Goal: Check status: Check status

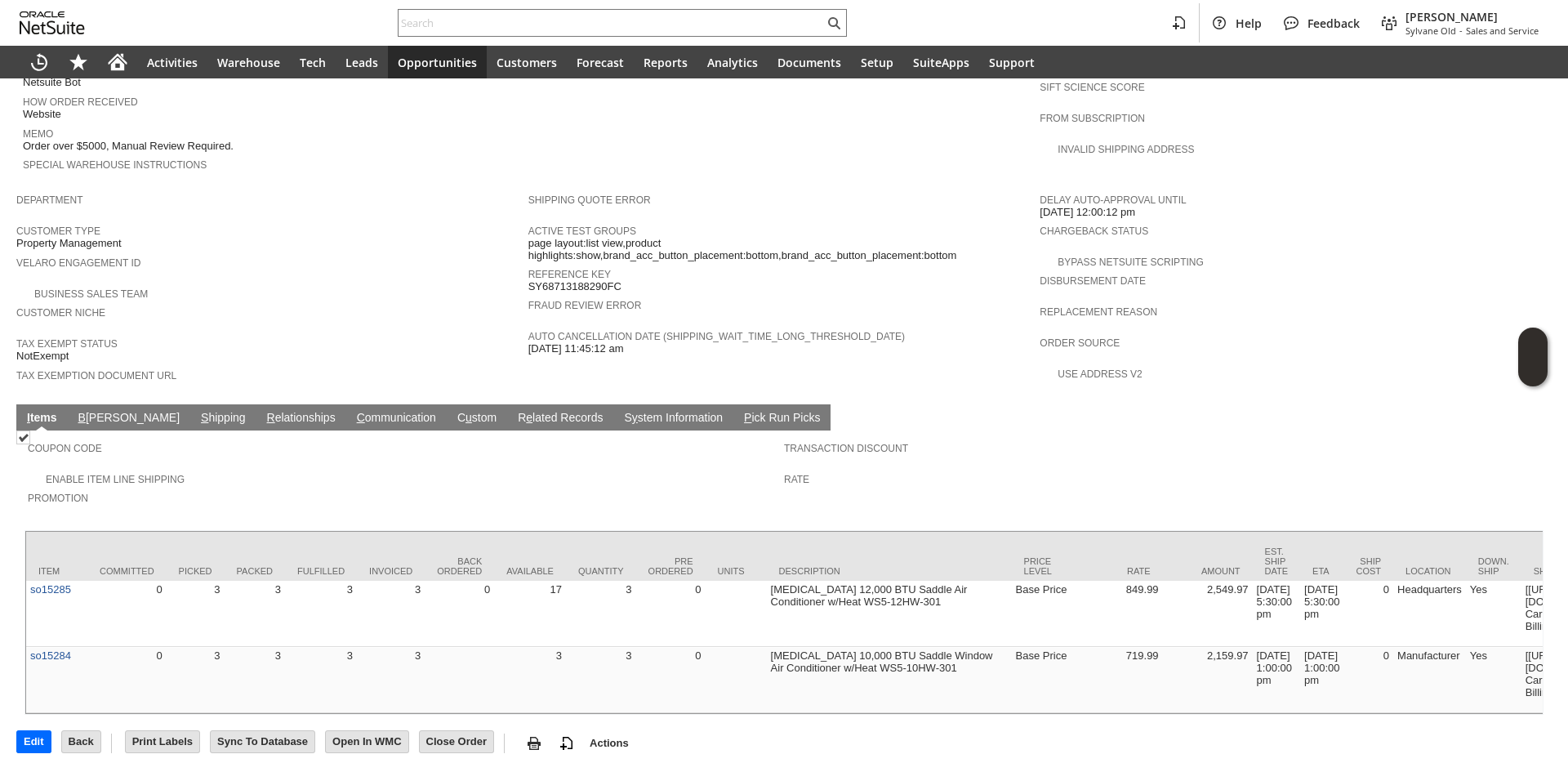
click at [197, 411] on link "S hipping" at bounding box center [223, 419] width 53 height 16
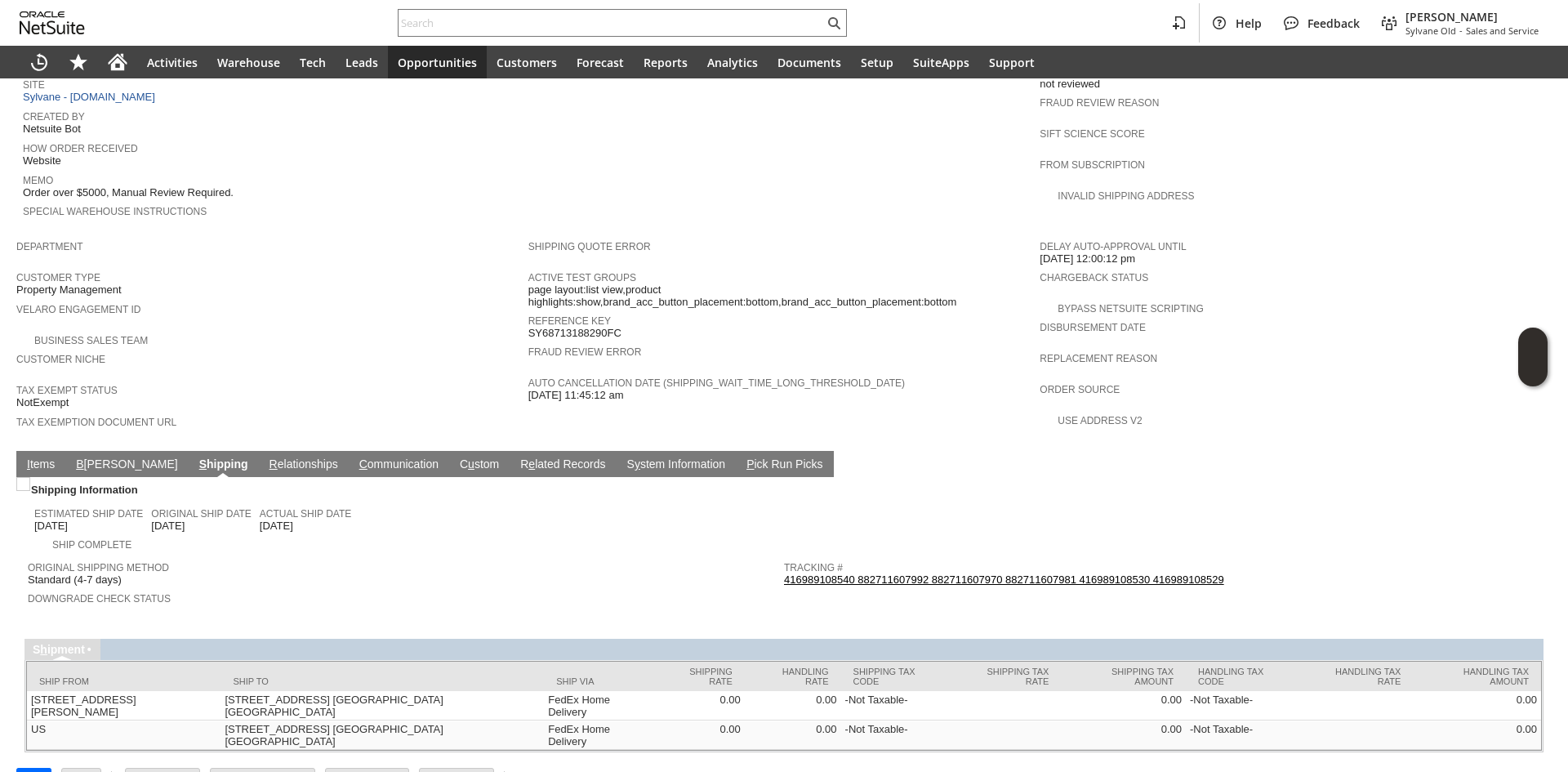
click at [936, 553] on td "Tracking # 416989108540 882711607992 882711607970 882711607981 416989108530 416…" at bounding box center [1163, 571] width 756 height 35
click at [947, 573] on link "416989108540 882711607992 882711607970 882711607981 416989108530 416989108529" at bounding box center [1004, 579] width 440 height 12
click at [49, 458] on link "I tems" at bounding box center [41, 465] width 36 height 16
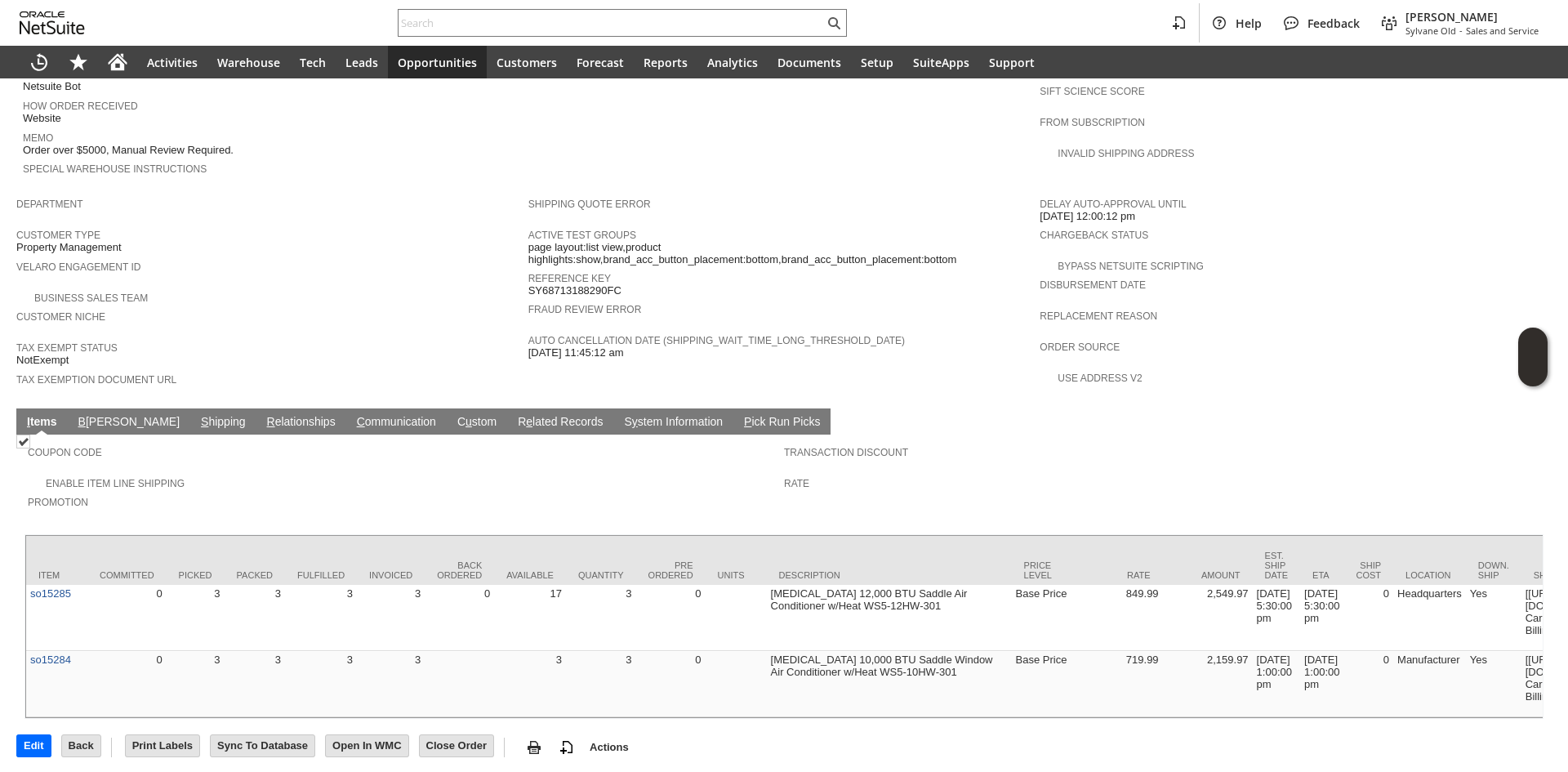
scroll to position [818, 0]
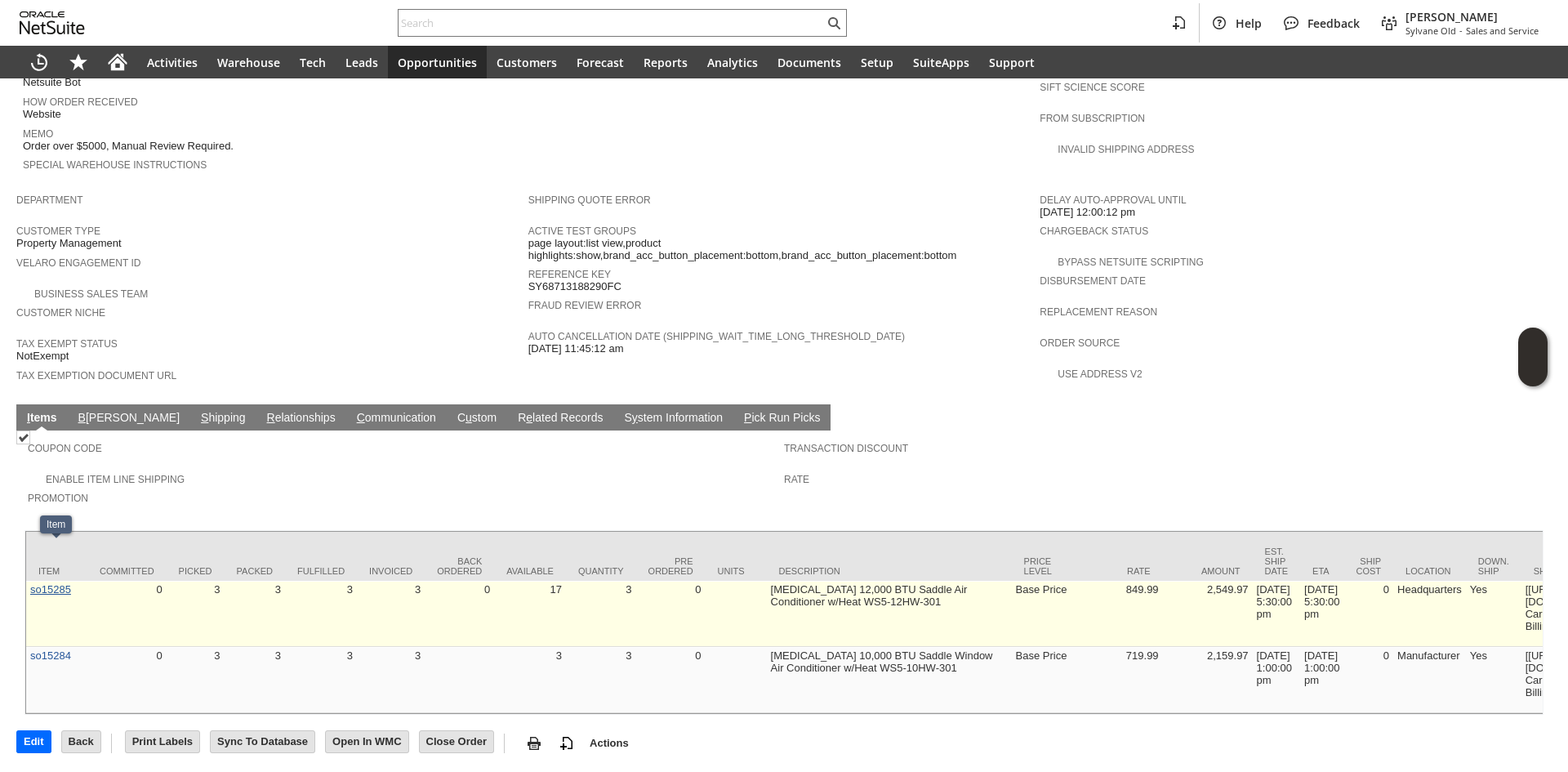
click at [49, 583] on link "so15285" at bounding box center [50, 589] width 41 height 12
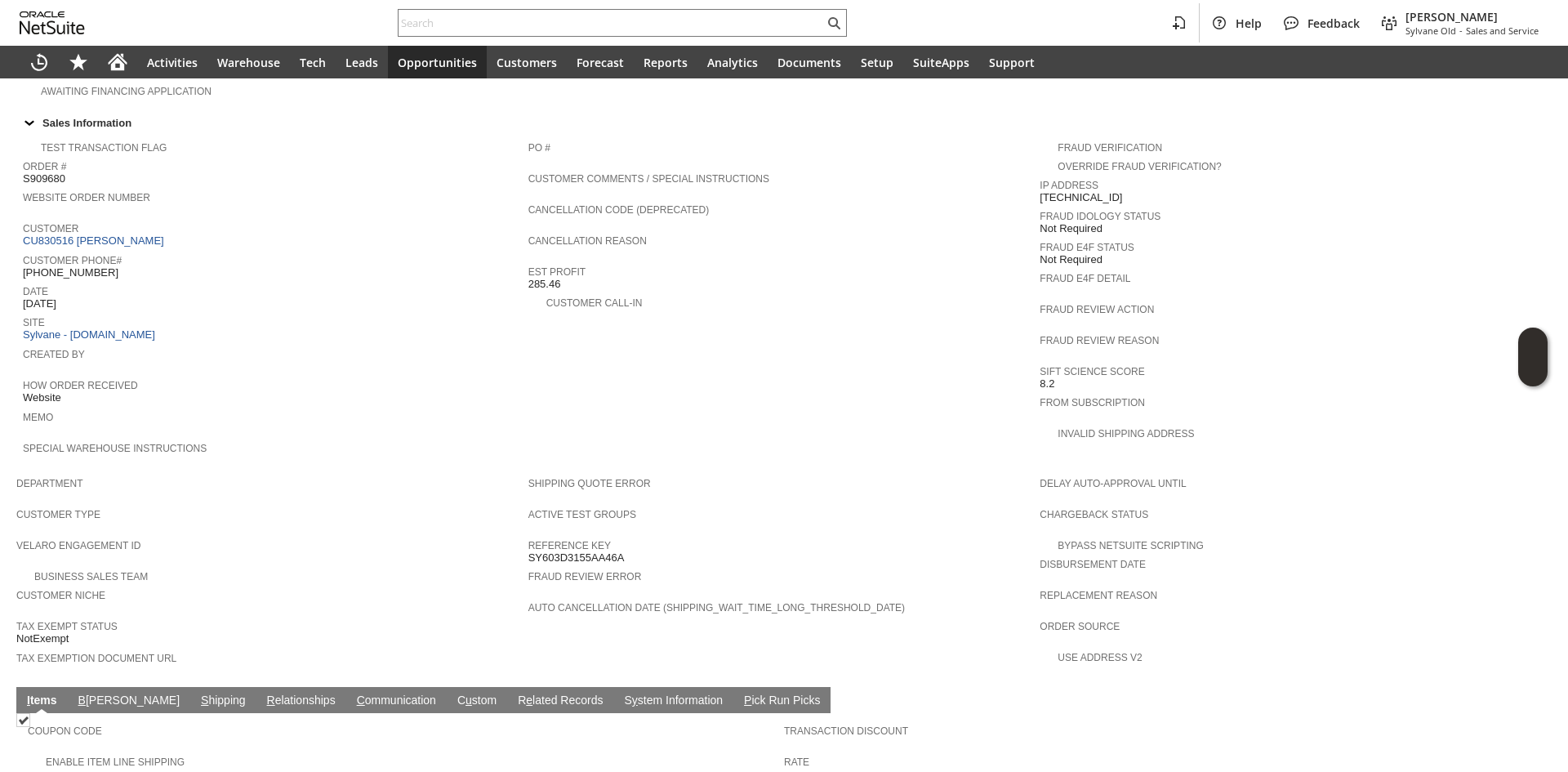
scroll to position [571, 0]
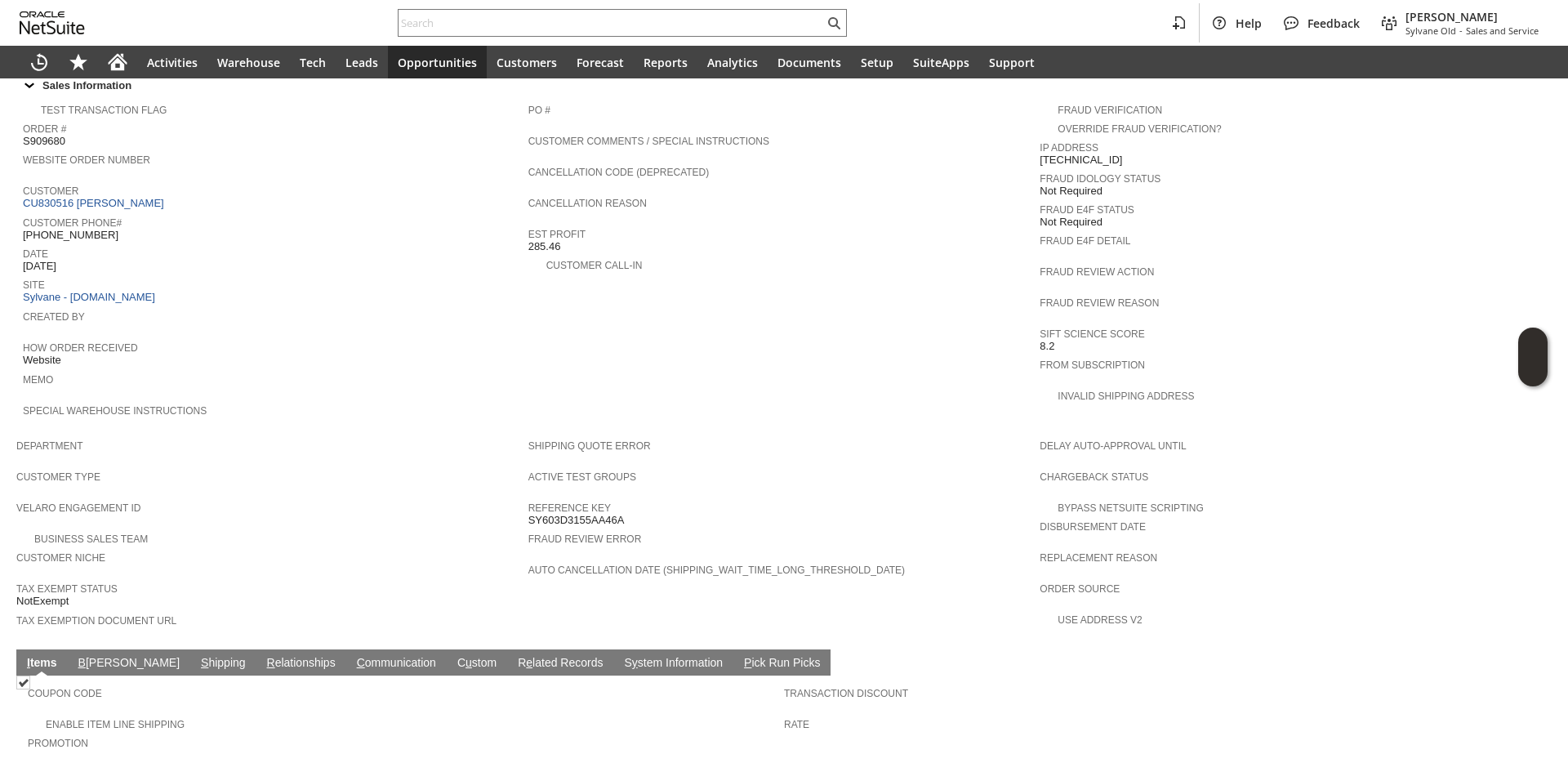
click at [352, 655] on link "C ommunication" at bounding box center [396, 663] width 87 height 16
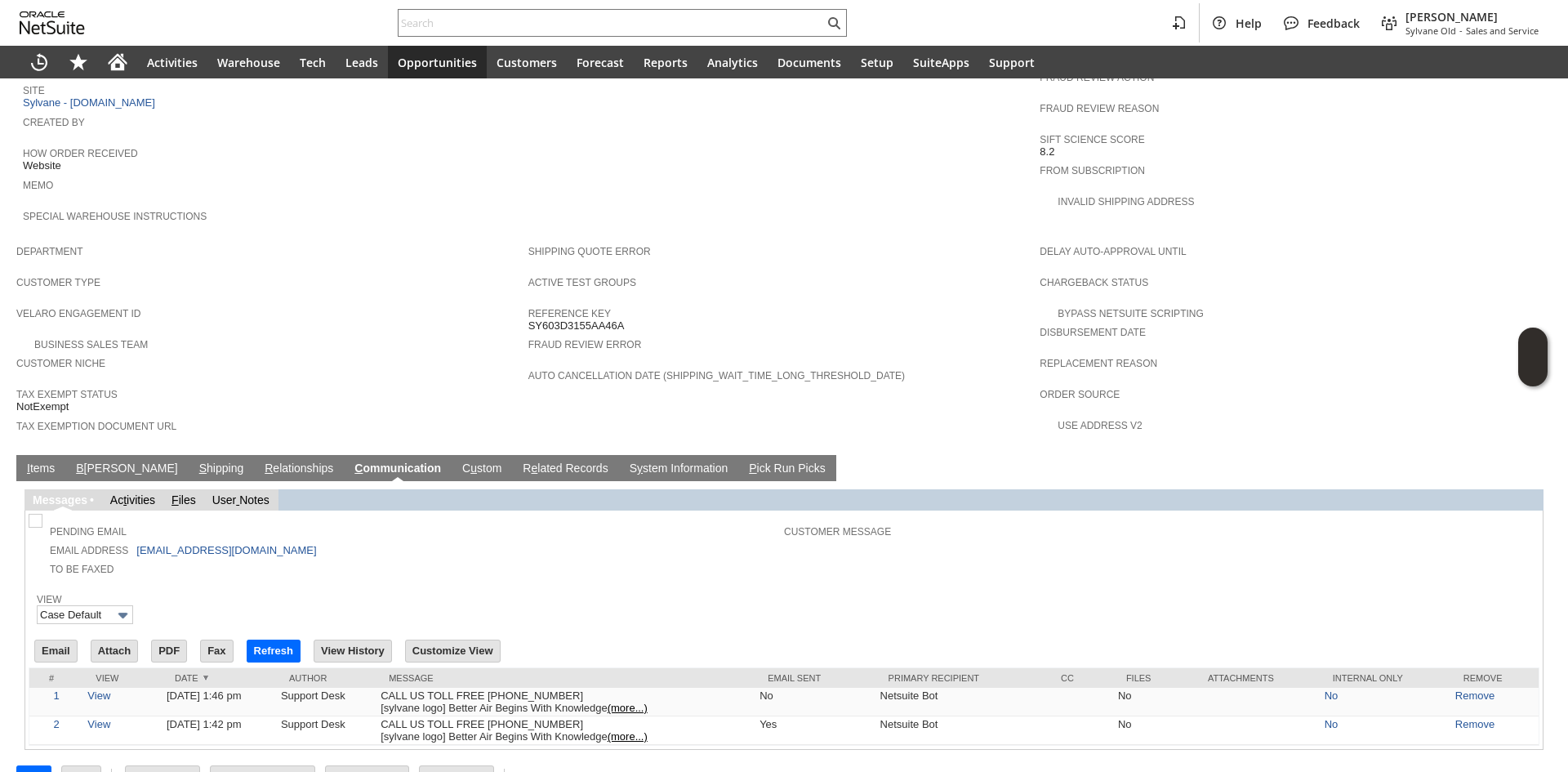
scroll to position [0, 0]
click at [56, 640] on input "Email" at bounding box center [56, 651] width 42 height 21
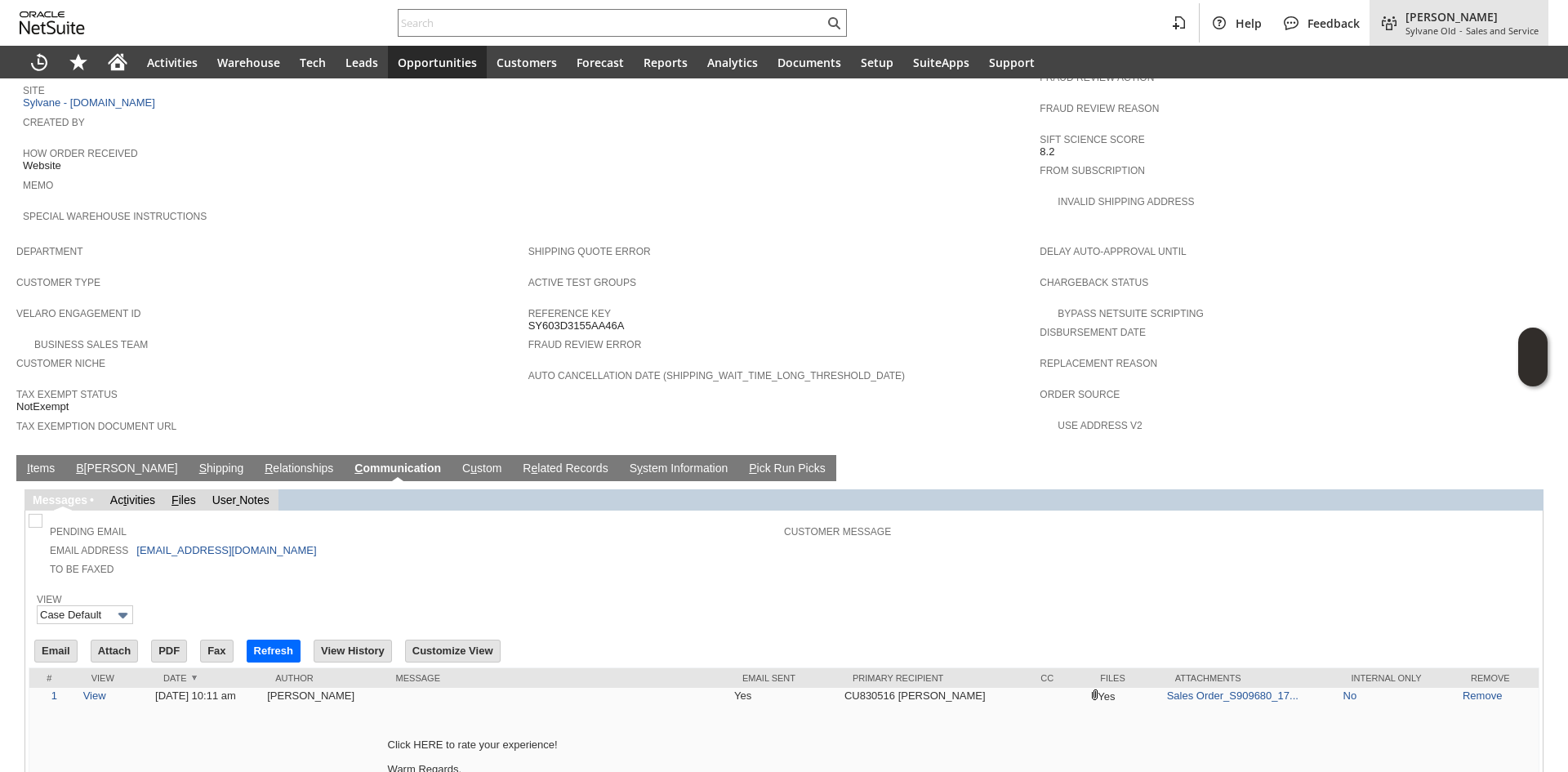
click at [1410, 19] on span "[PERSON_NAME]" at bounding box center [1472, 17] width 133 height 16
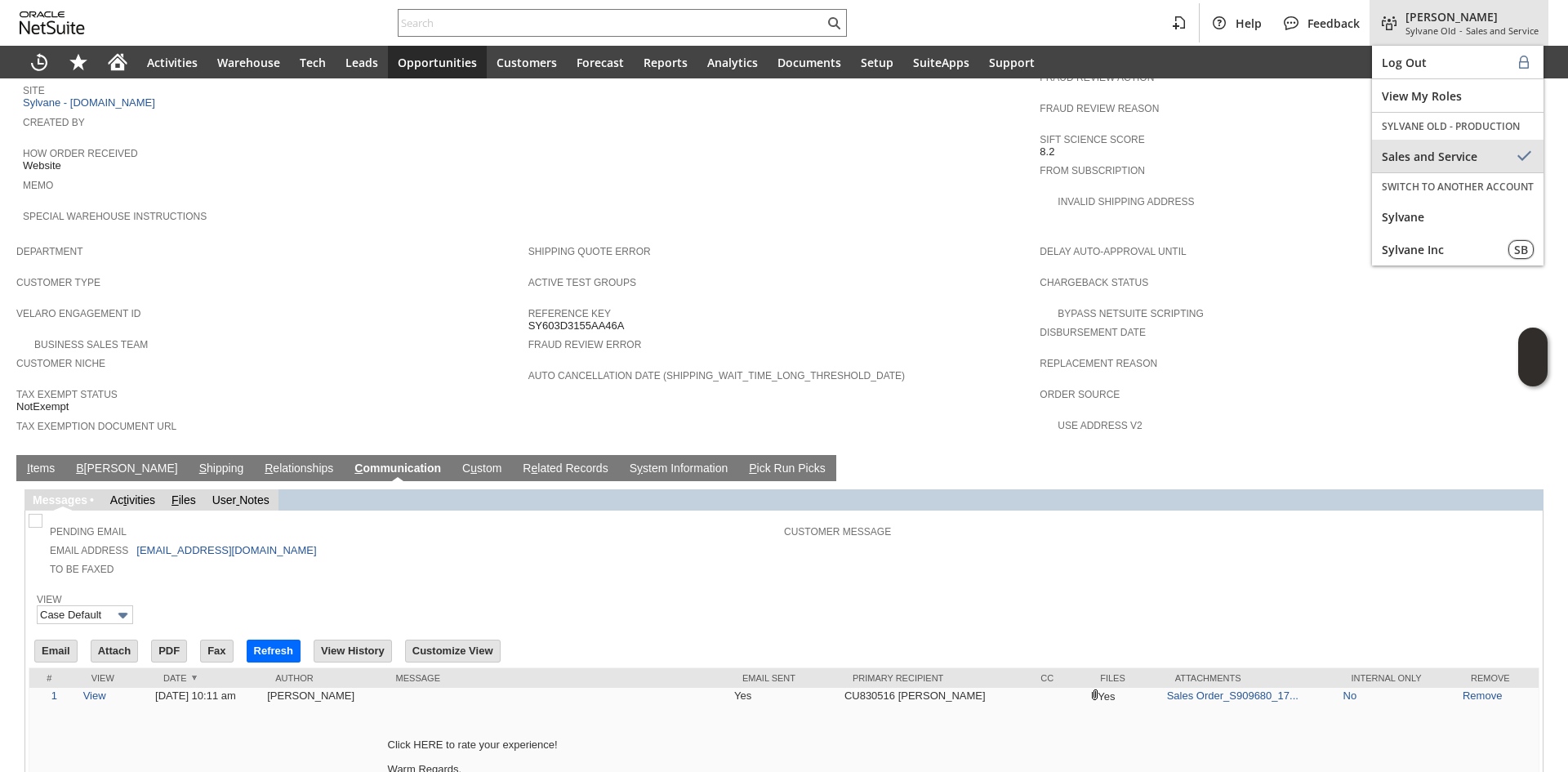
click at [1398, 216] on span "Sylvane" at bounding box center [1458, 217] width 152 height 16
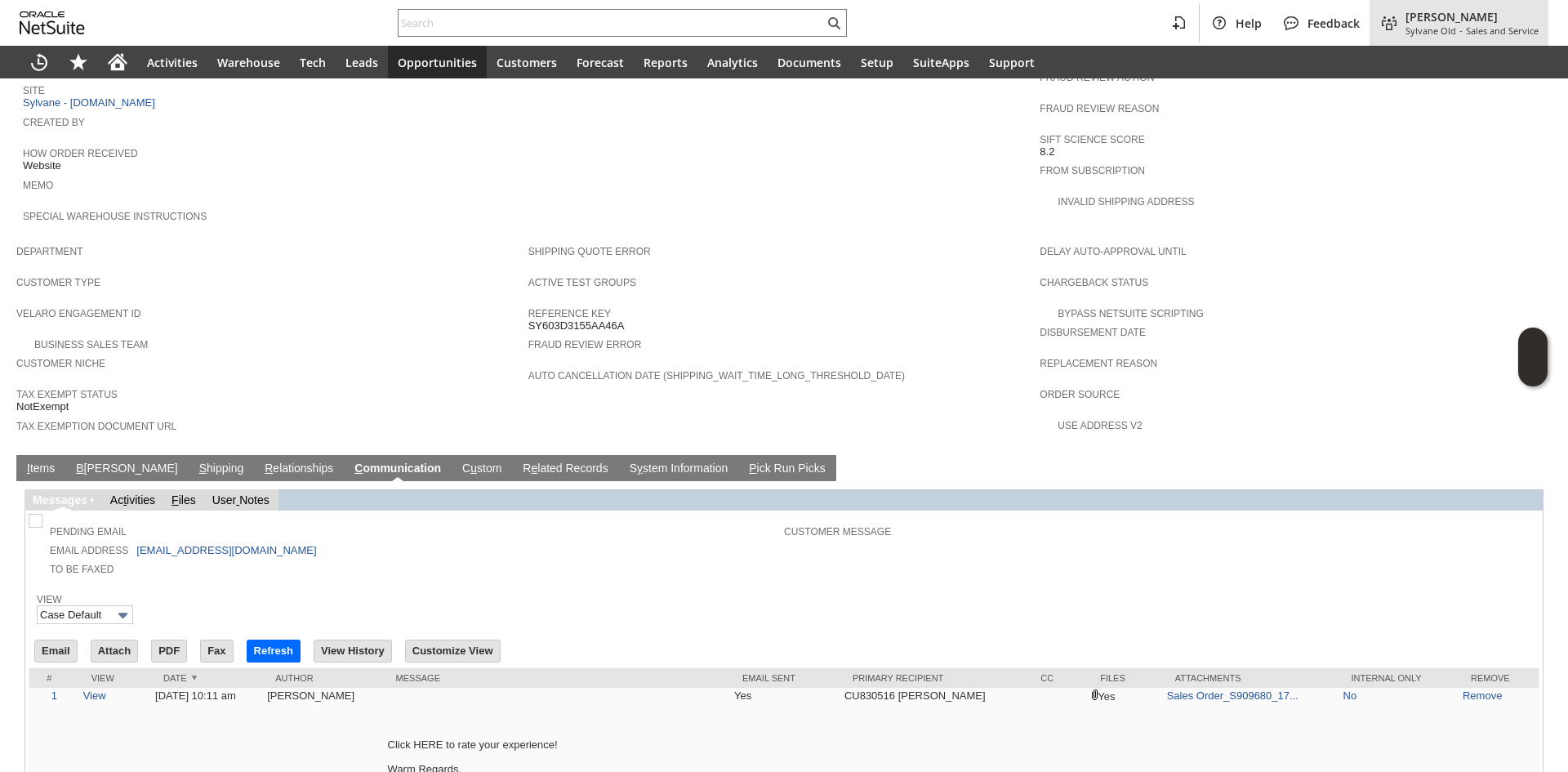
click at [1398, 241] on span "Delay Auto-Approval Until" at bounding box center [1292, 249] width 504 height 16
